Goal: Navigation & Orientation: Understand site structure

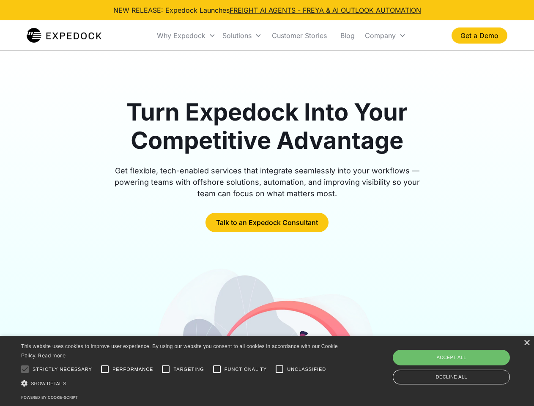
click at [186, 35] on div "Why Expedock" at bounding box center [181, 35] width 49 height 8
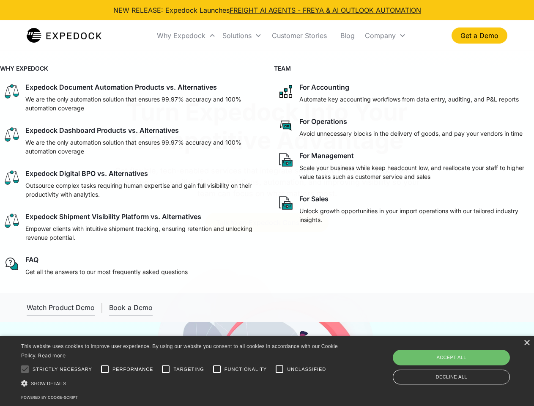
click at [242, 35] on div "Solutions" at bounding box center [236, 35] width 29 height 8
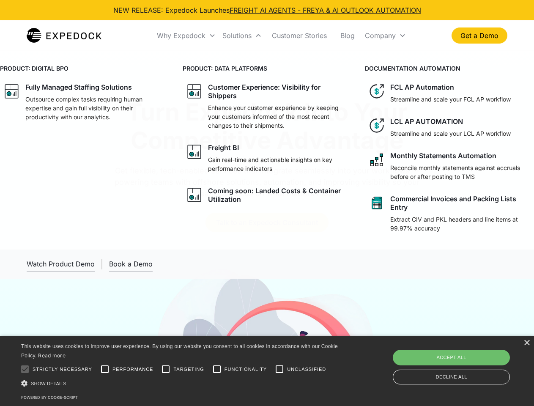
click at [385, 35] on div "Company" at bounding box center [380, 35] width 31 height 8
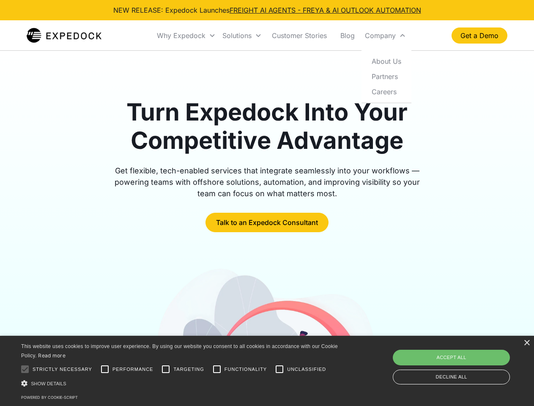
click at [25, 369] on div at bounding box center [24, 368] width 17 height 17
click at [105, 369] on input "Performance" at bounding box center [104, 368] width 17 height 17
checkbox input "true"
click at [166, 369] on input "Targeting" at bounding box center [165, 368] width 17 height 17
checkbox input "true"
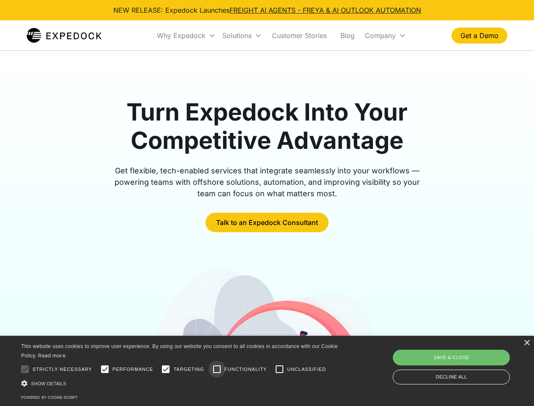
click at [217, 369] on input "Functionality" at bounding box center [216, 368] width 17 height 17
checkbox input "true"
click at [279, 369] on input "Unclassified" at bounding box center [279, 368] width 17 height 17
checkbox input "true"
click at [181, 383] on div "Show details Hide details" at bounding box center [180, 383] width 319 height 9
